Goal: Check status

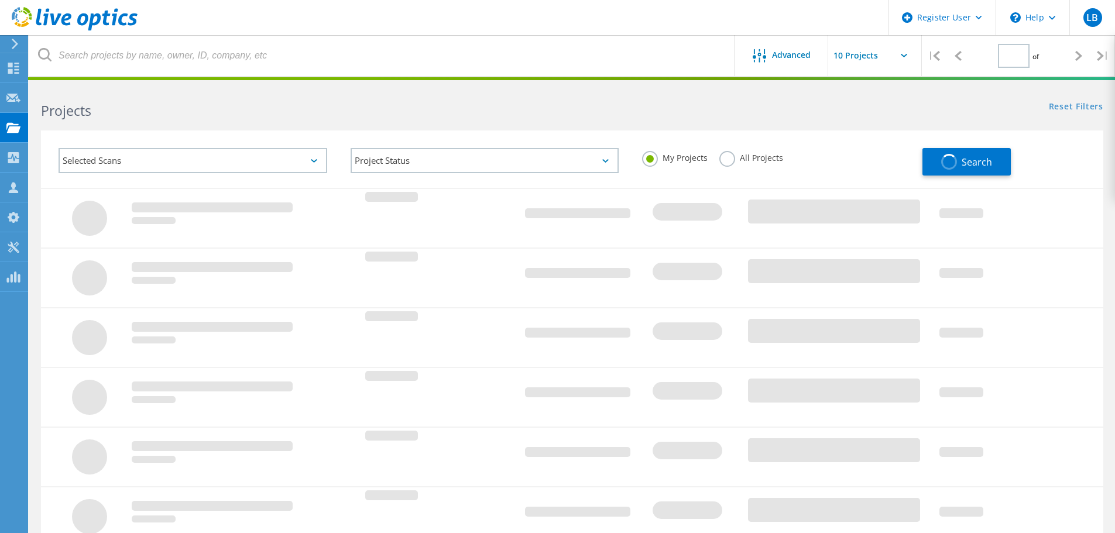
type input "1"
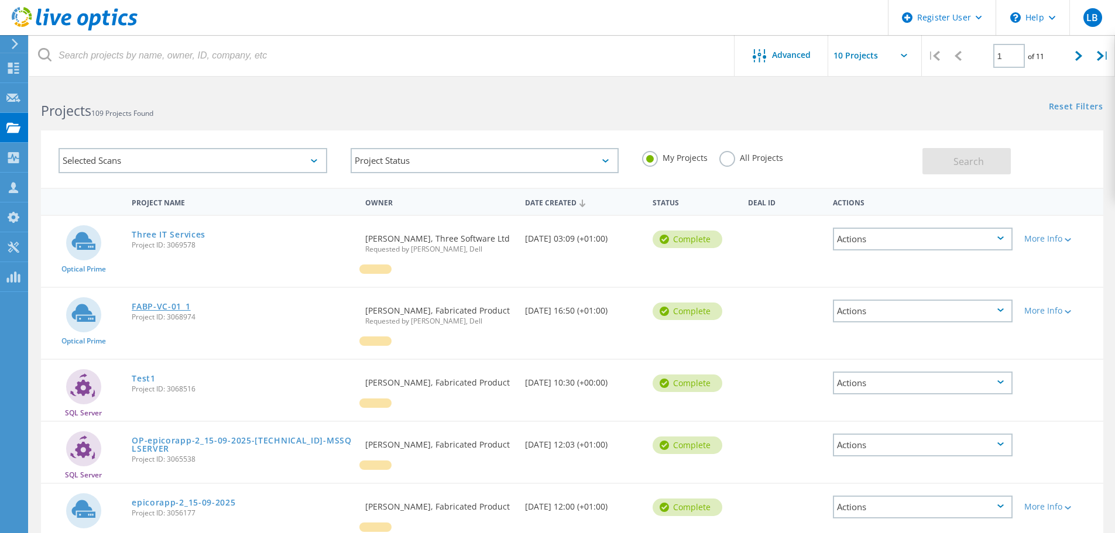
click at [161, 309] on link "FABP-VC-01_1" at bounding box center [161, 307] width 59 height 8
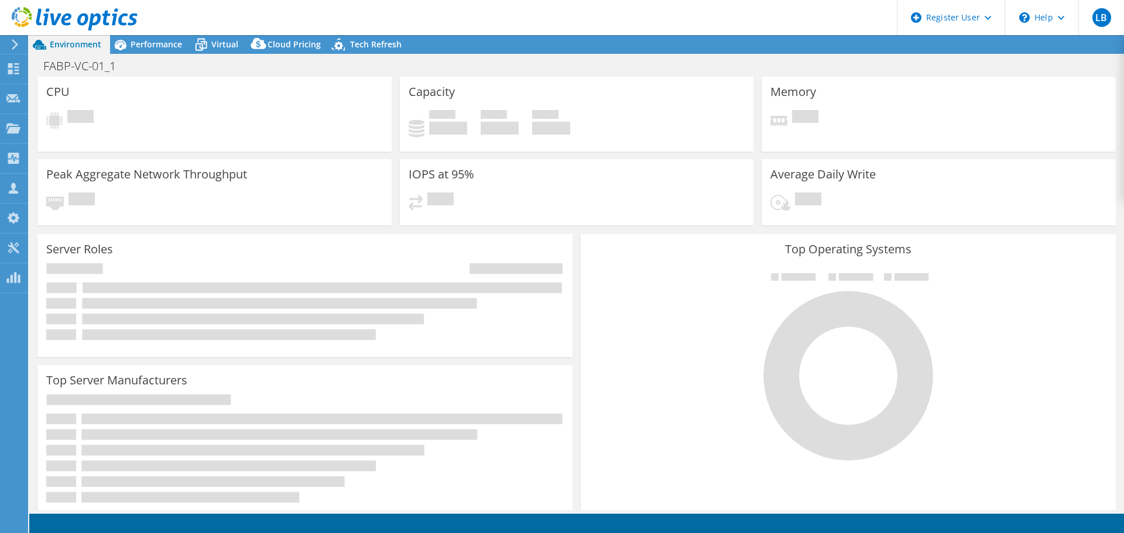
select select "USD"
